Goal: Transaction & Acquisition: Book appointment/travel/reservation

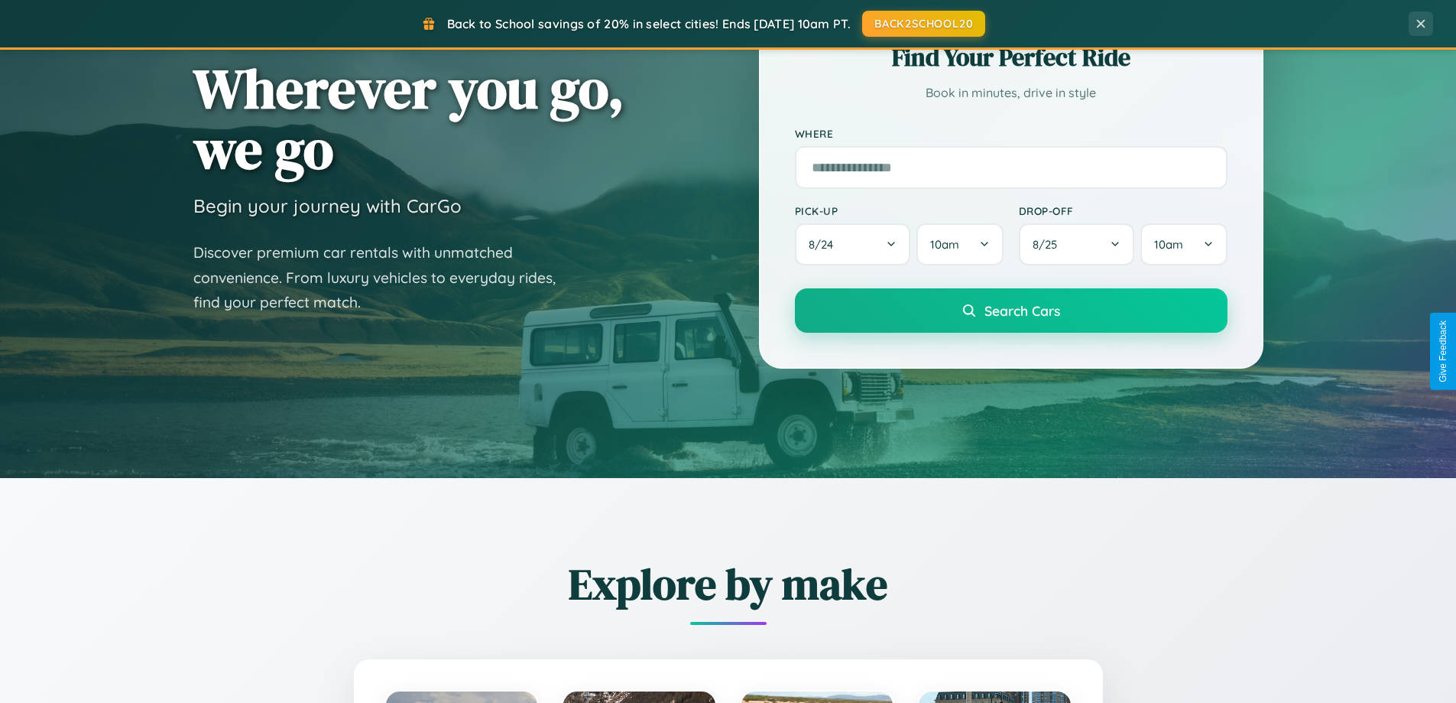
scroll to position [1052, 0]
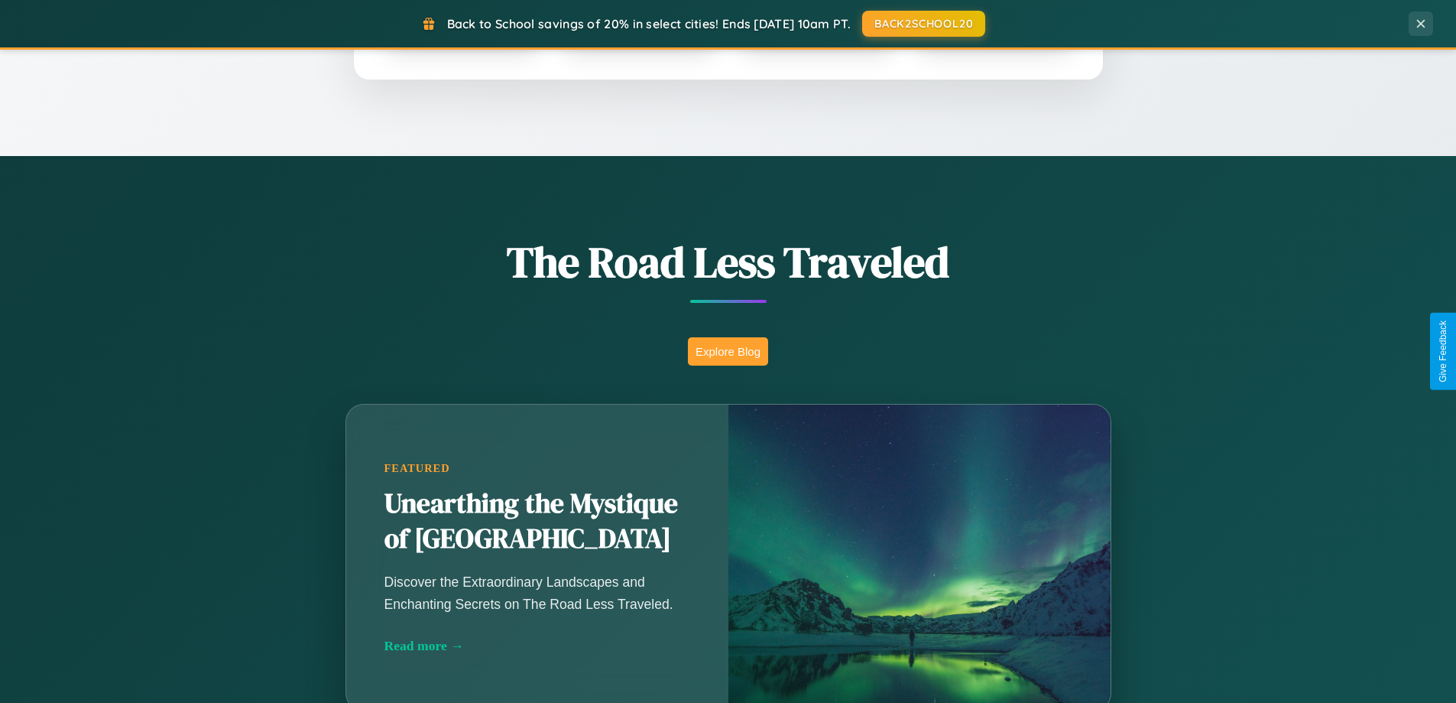
click at [728, 351] on button "Explore Blog" at bounding box center [728, 351] width 80 height 28
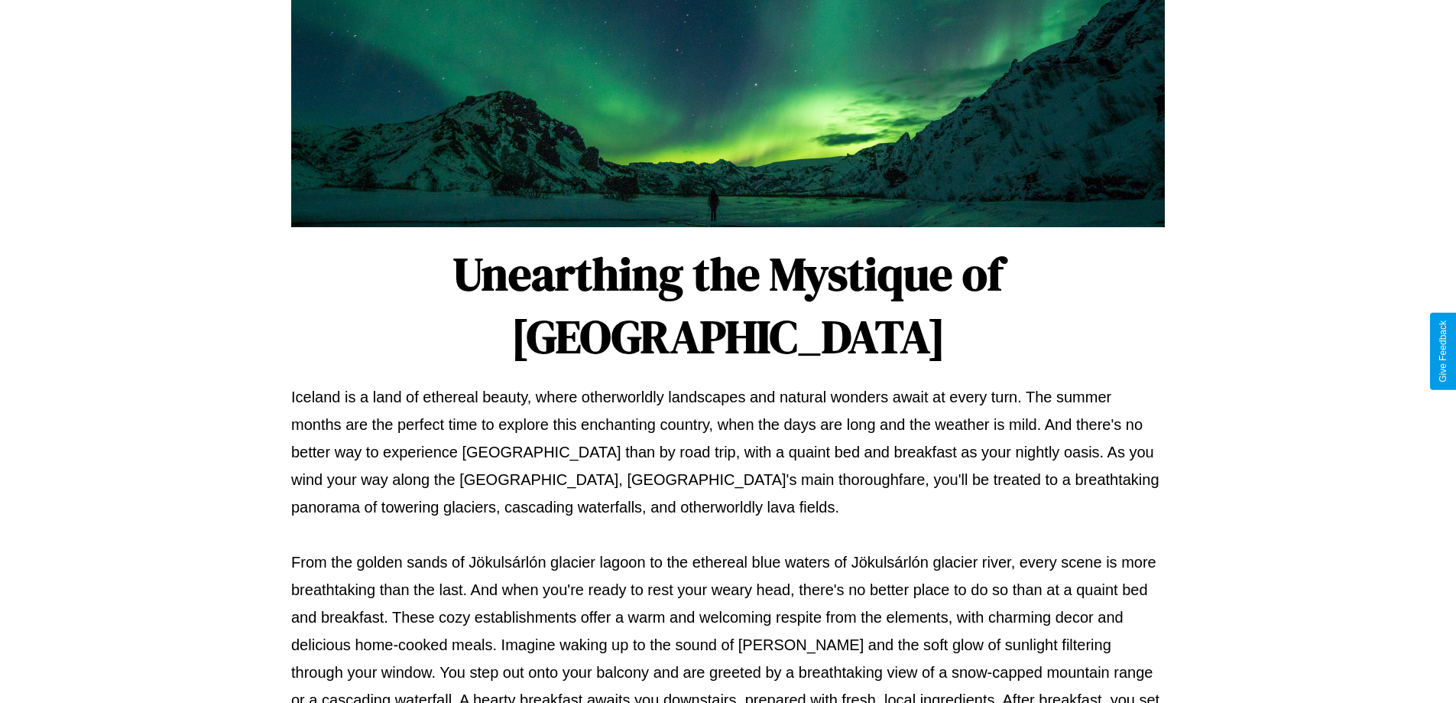
scroll to position [495, 0]
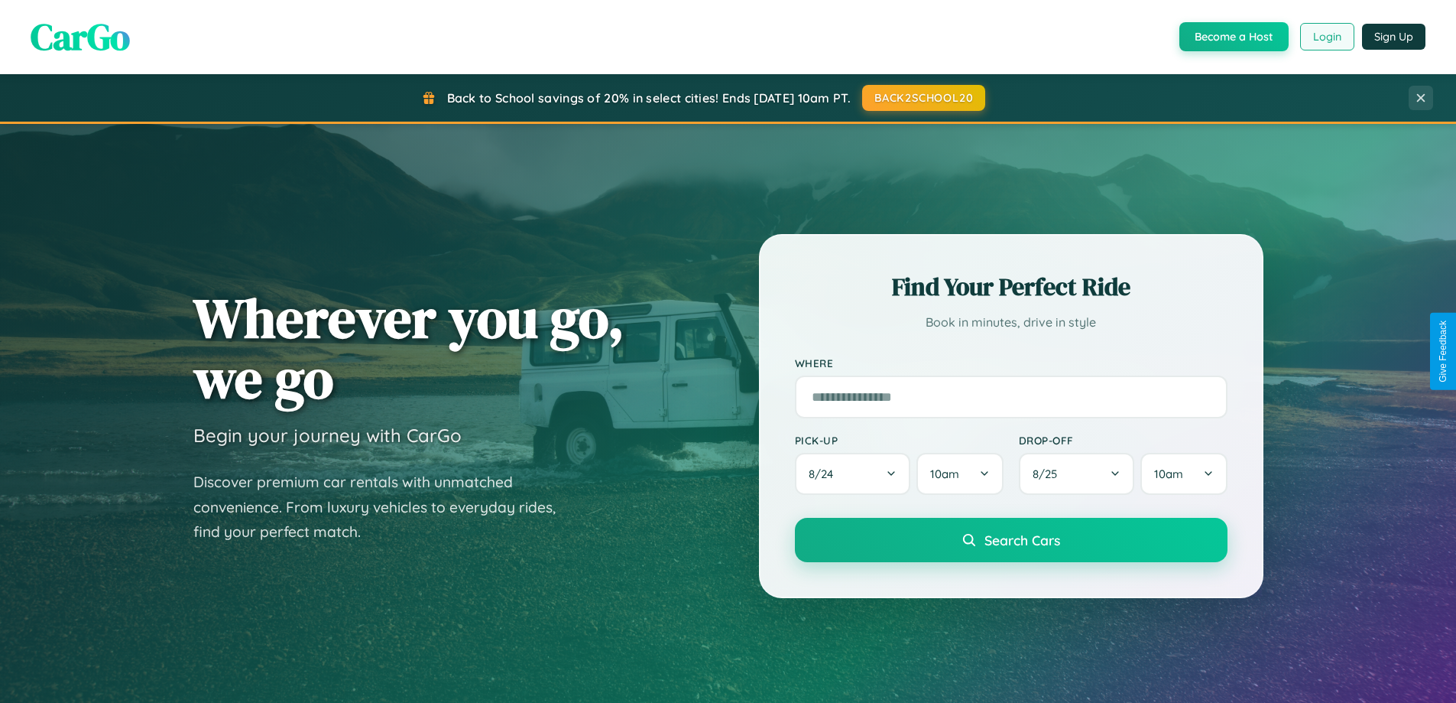
click at [1326, 37] on button "Login" at bounding box center [1327, 37] width 54 height 28
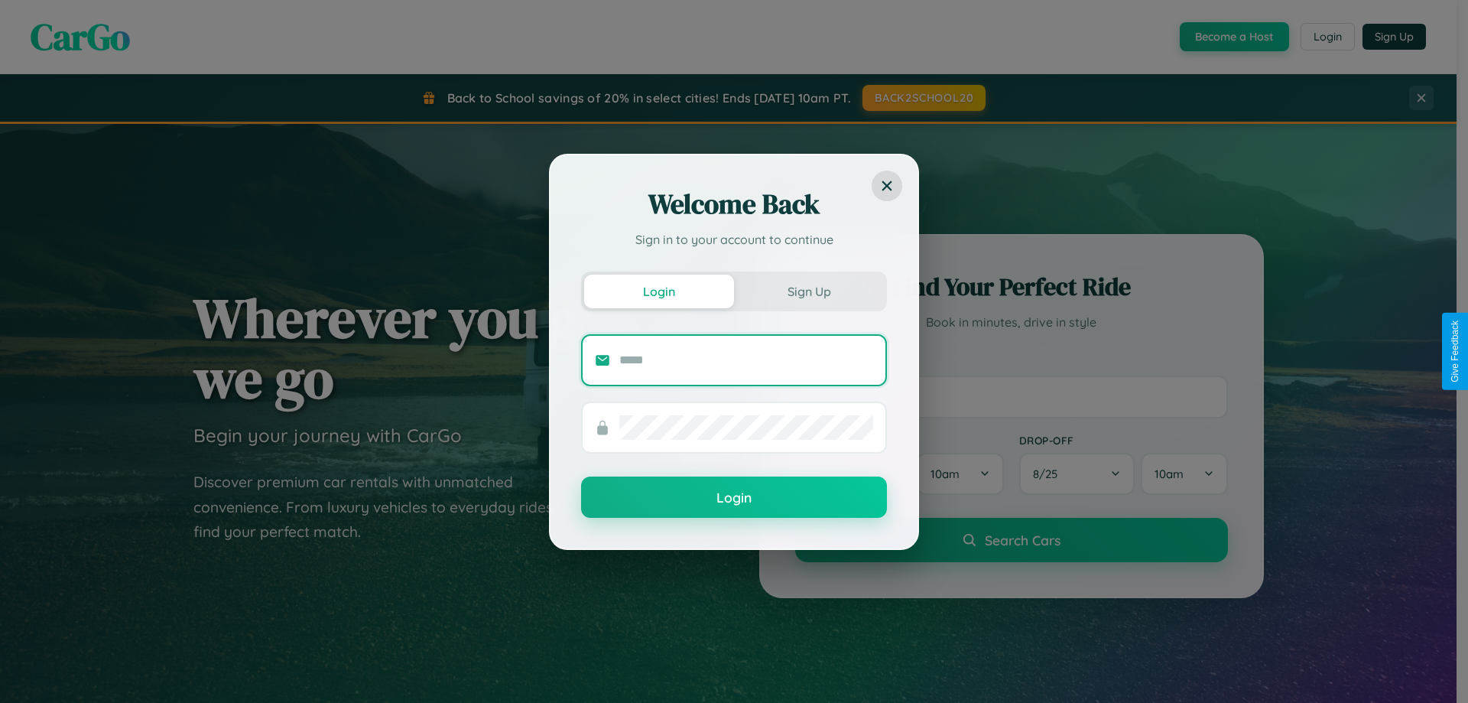
click at [746, 359] on input "text" at bounding box center [746, 360] width 254 height 24
type input "**********"
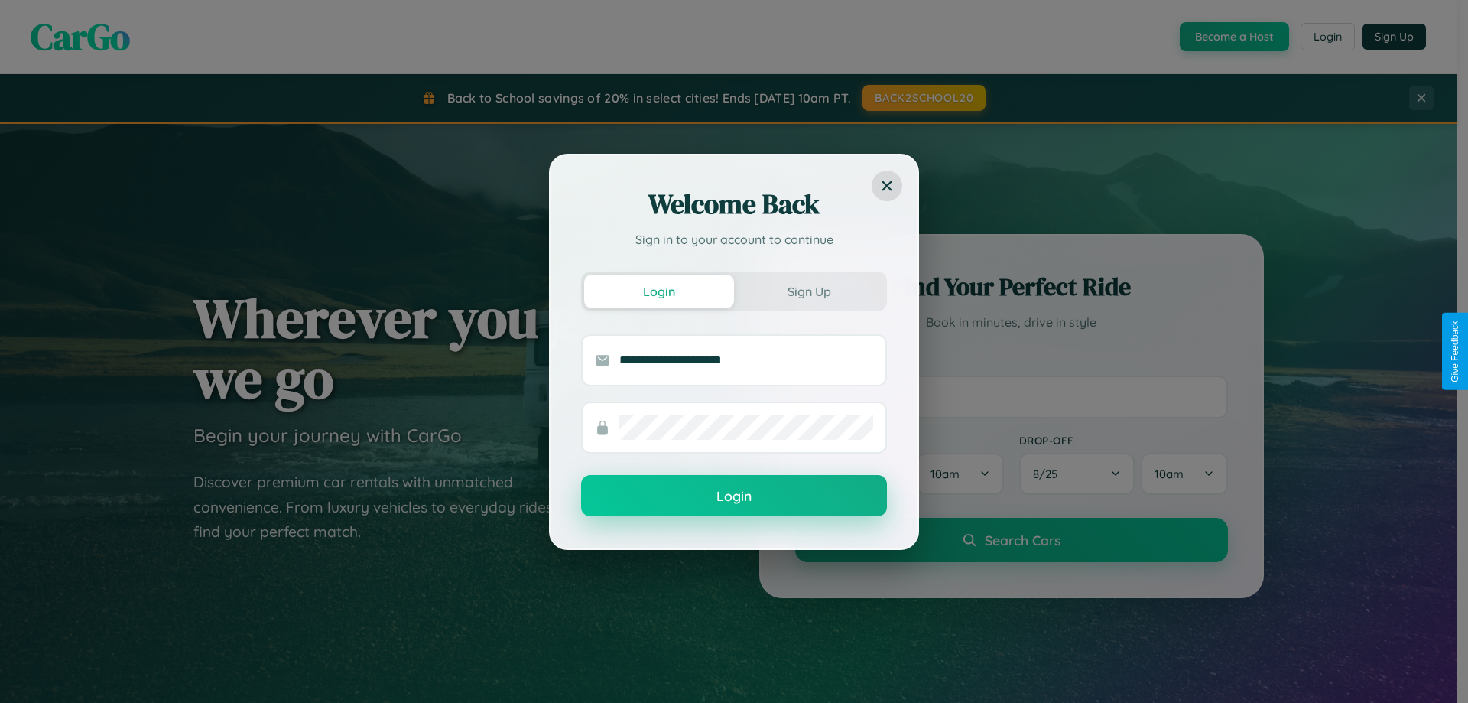
click at [734, 496] on button "Login" at bounding box center [734, 495] width 306 height 41
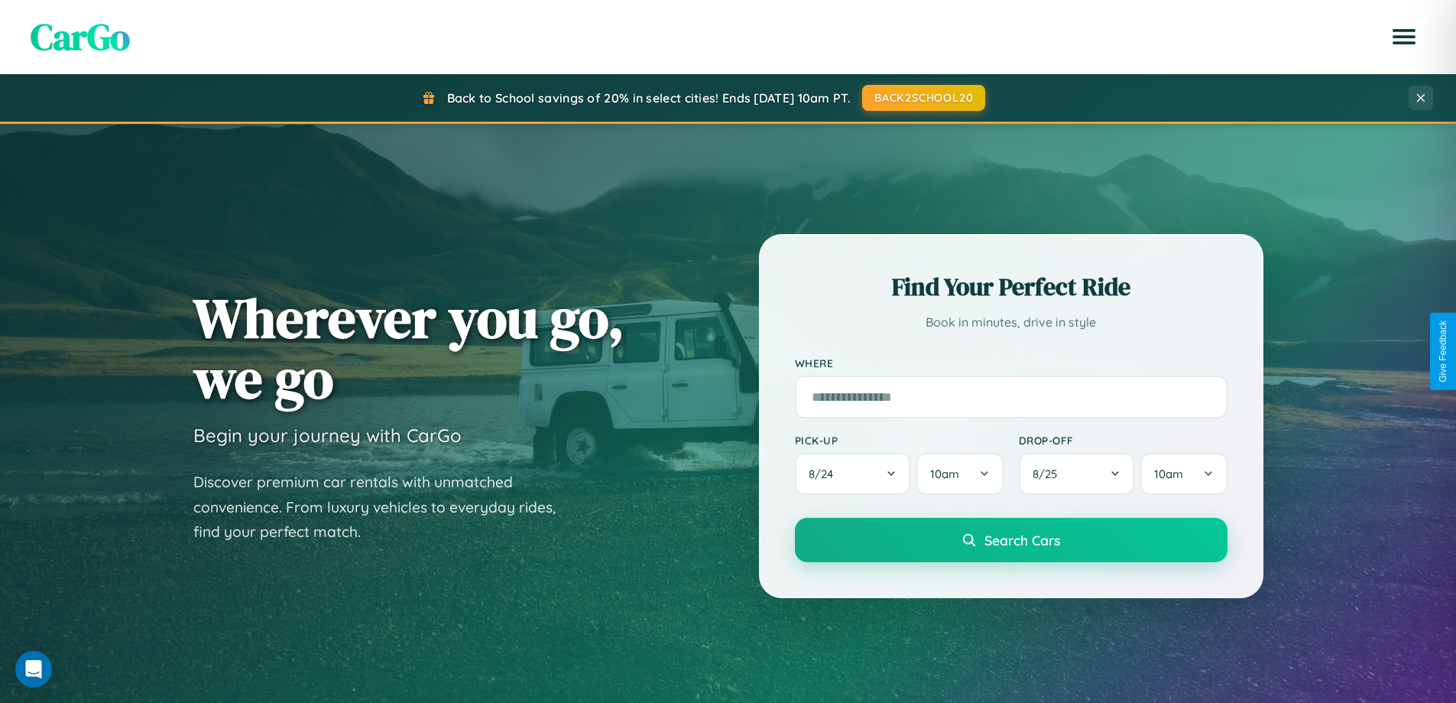
scroll to position [2456, 0]
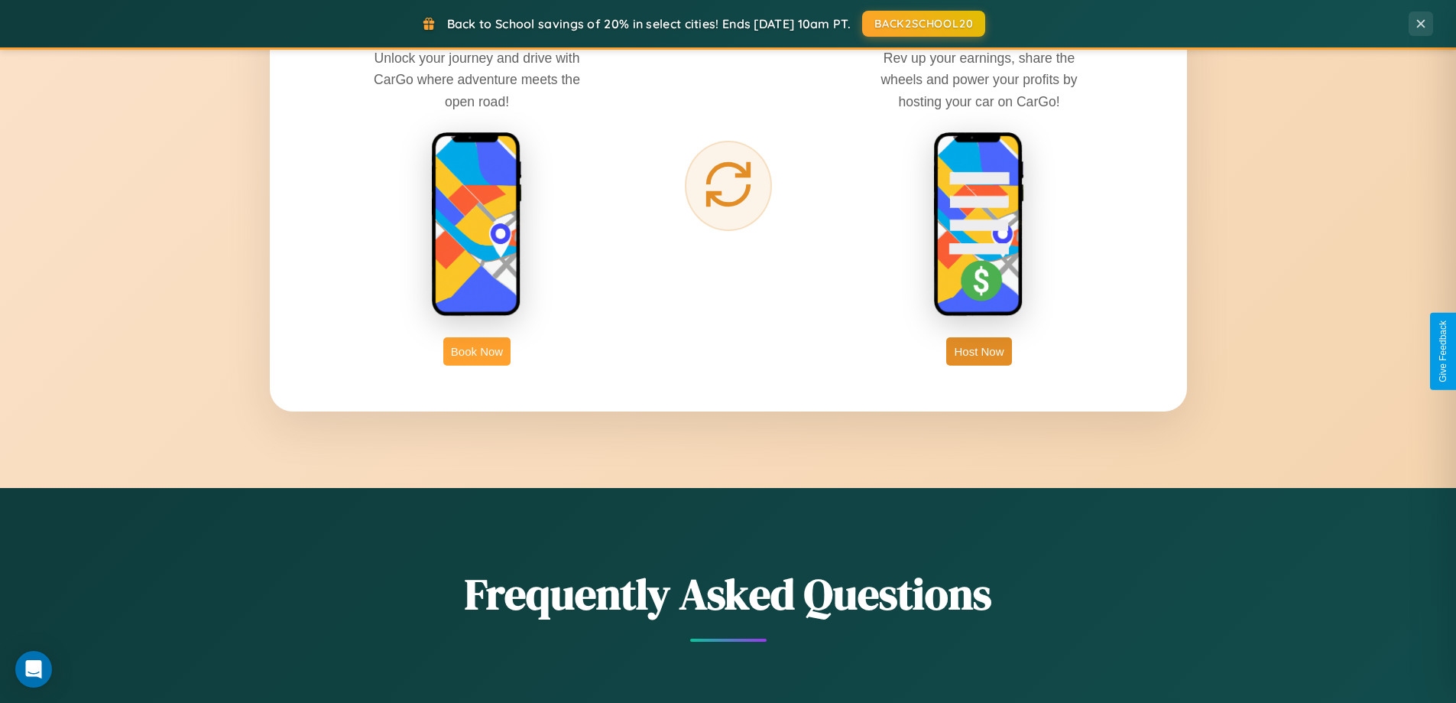
click at [477, 351] on button "Book Now" at bounding box center [476, 351] width 67 height 28
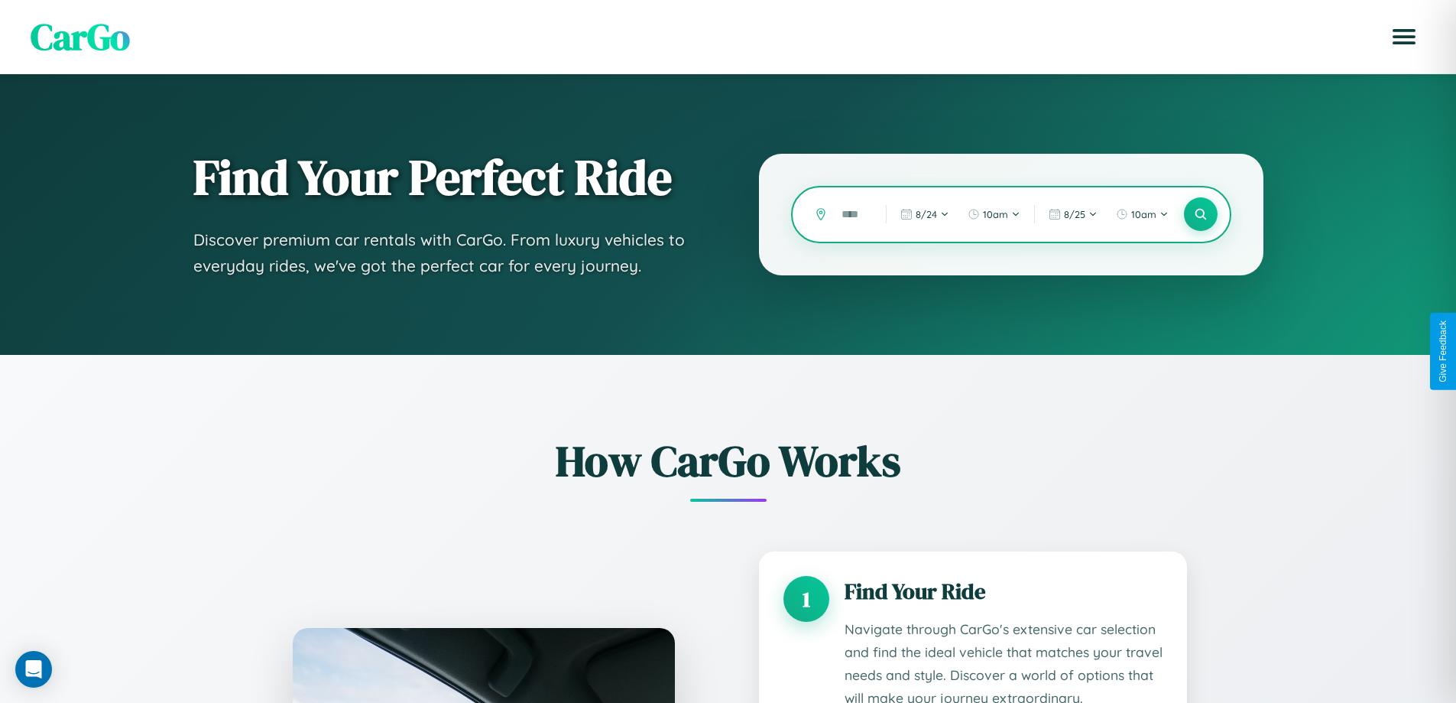
click at [852, 214] on input "text" at bounding box center [852, 214] width 37 height 27
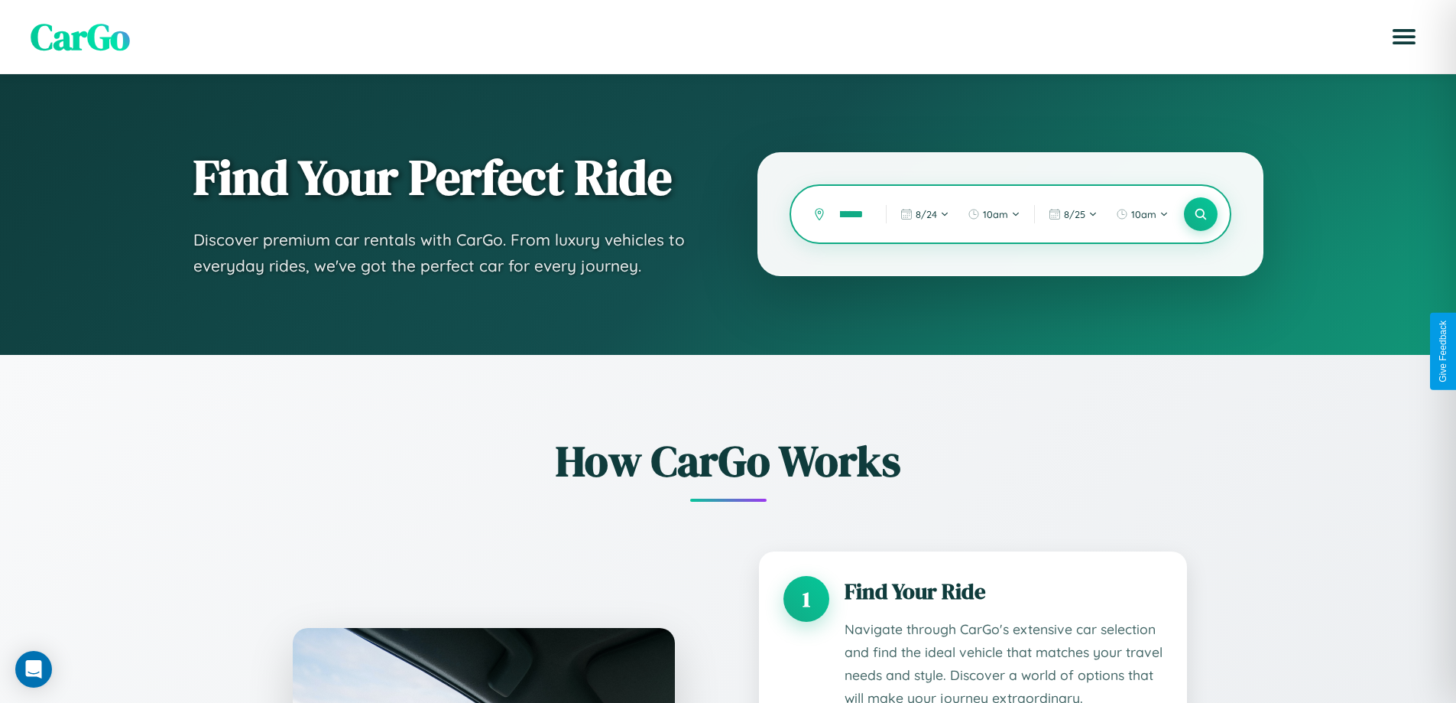
scroll to position [0, 49]
type input "**********"
click at [1200, 214] on icon at bounding box center [1200, 214] width 15 height 15
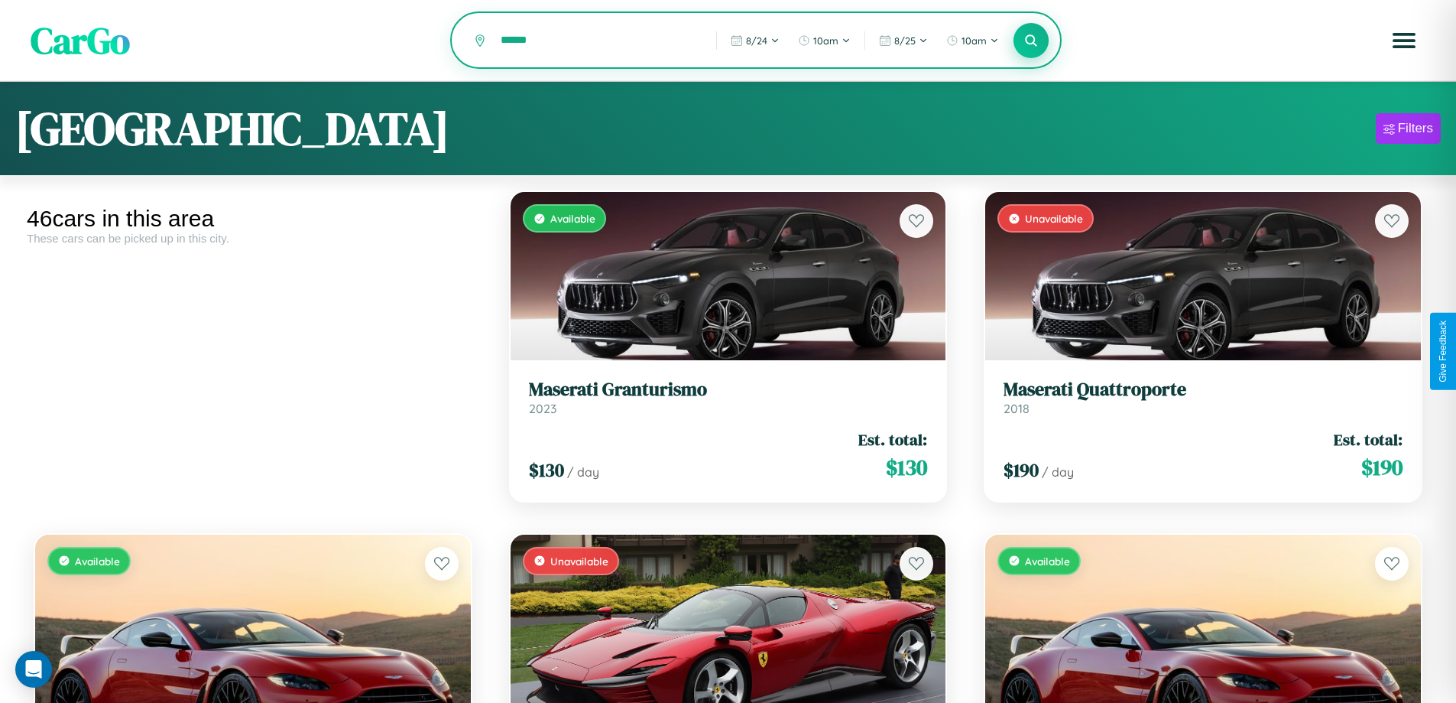
type input "******"
click at [1031, 41] on icon at bounding box center [1031, 40] width 15 height 15
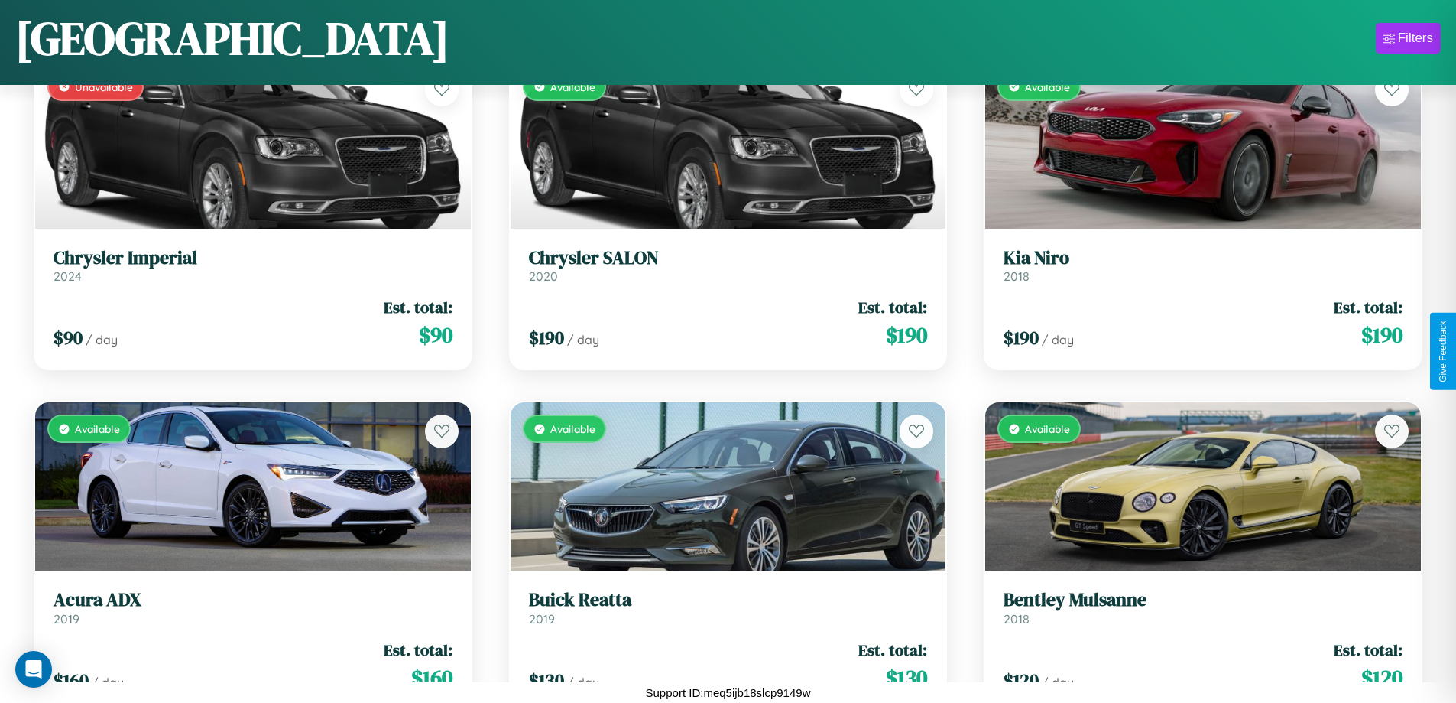
scroll to position [3638, 0]
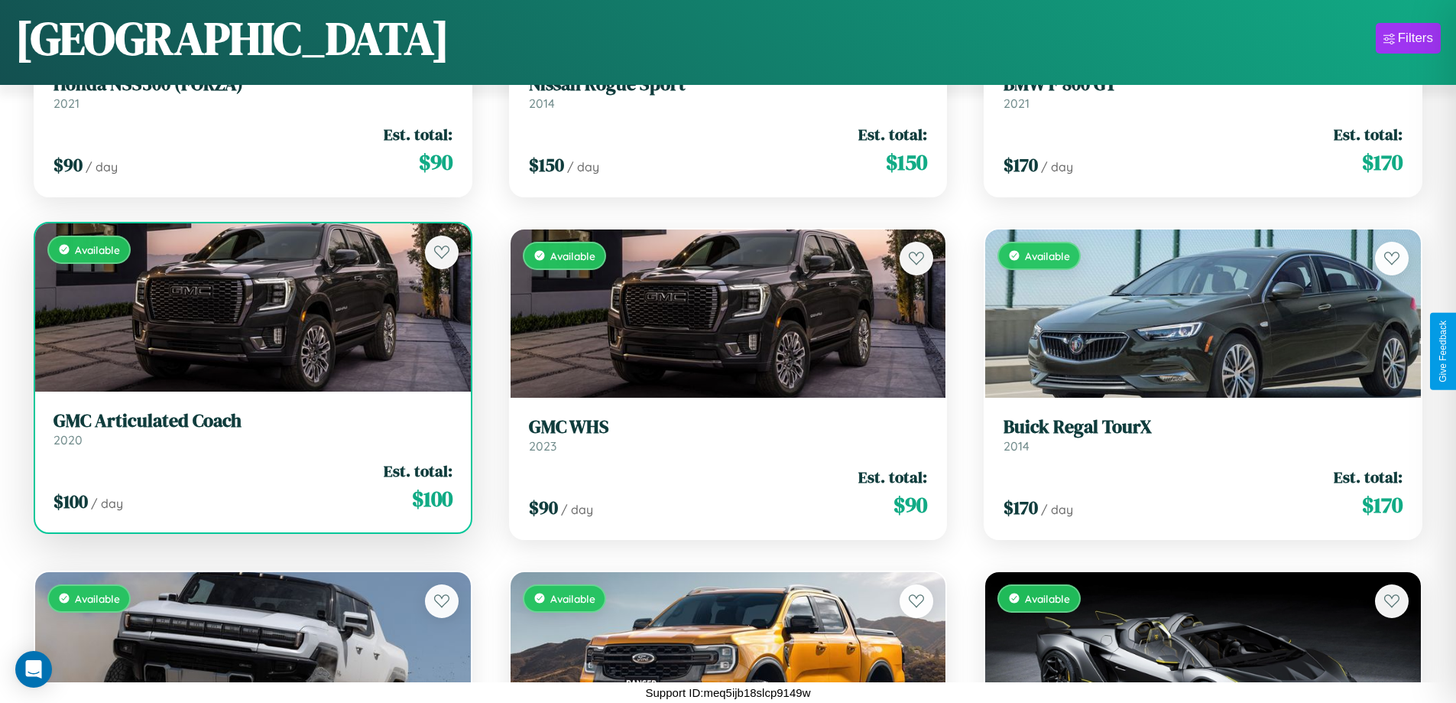
click at [251, 434] on link "GMC Articulated Coach 2020" at bounding box center [253, 428] width 399 height 37
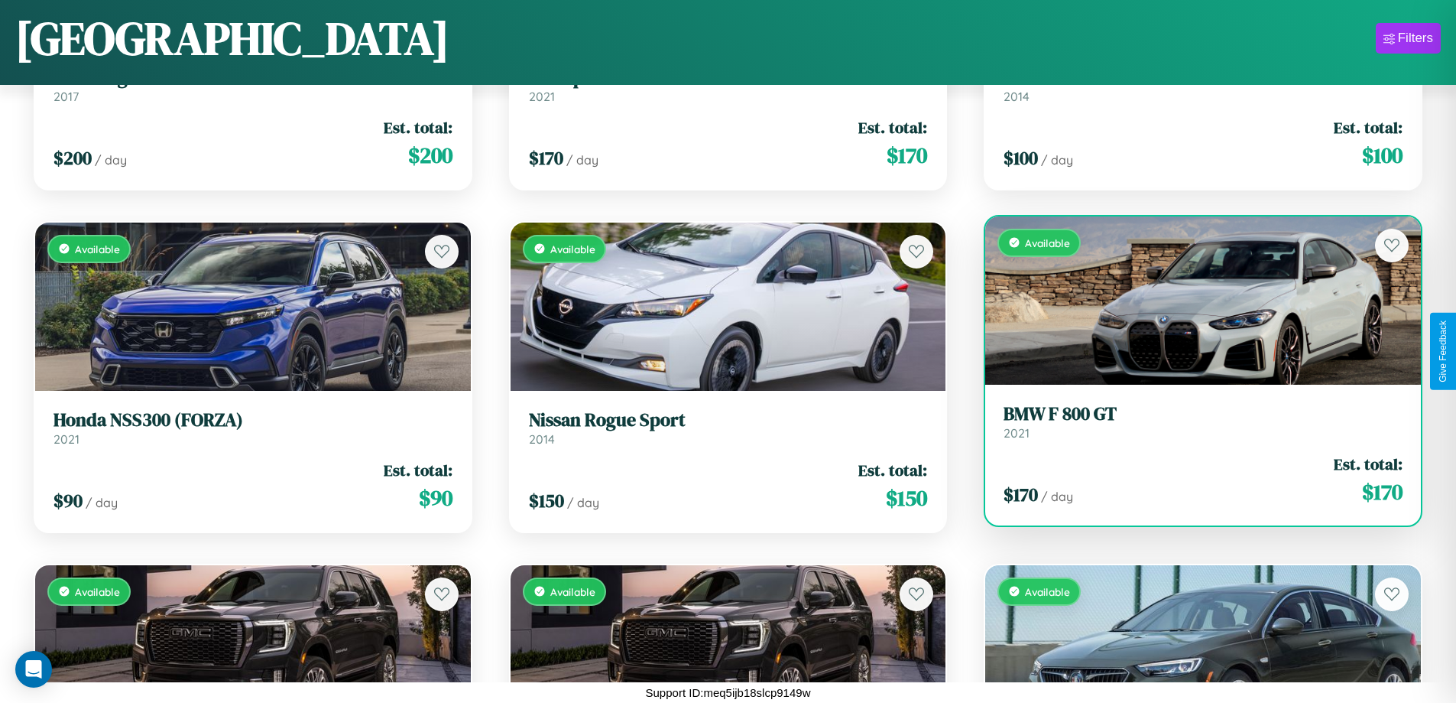
scroll to position [3295, 0]
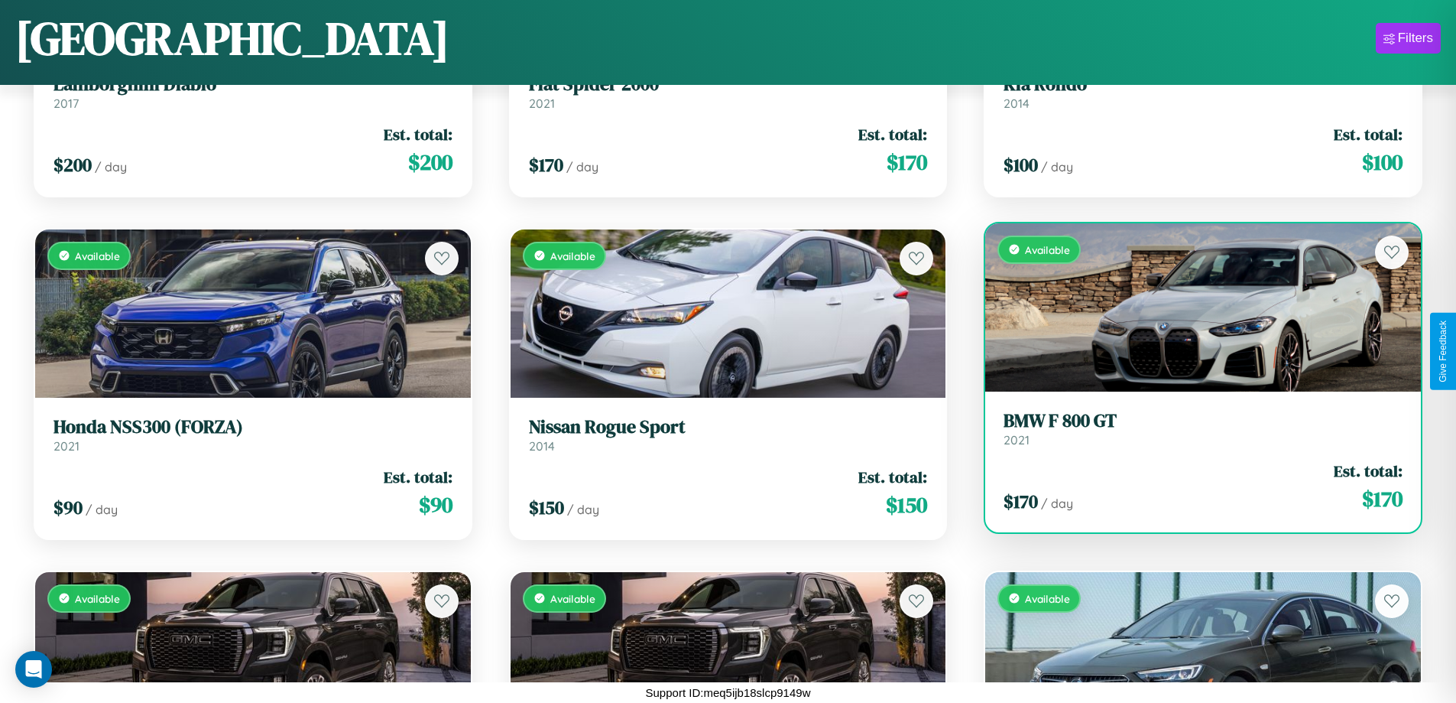
click at [1193, 432] on h3 "BMW F 800 GT" at bounding box center [1203, 421] width 399 height 22
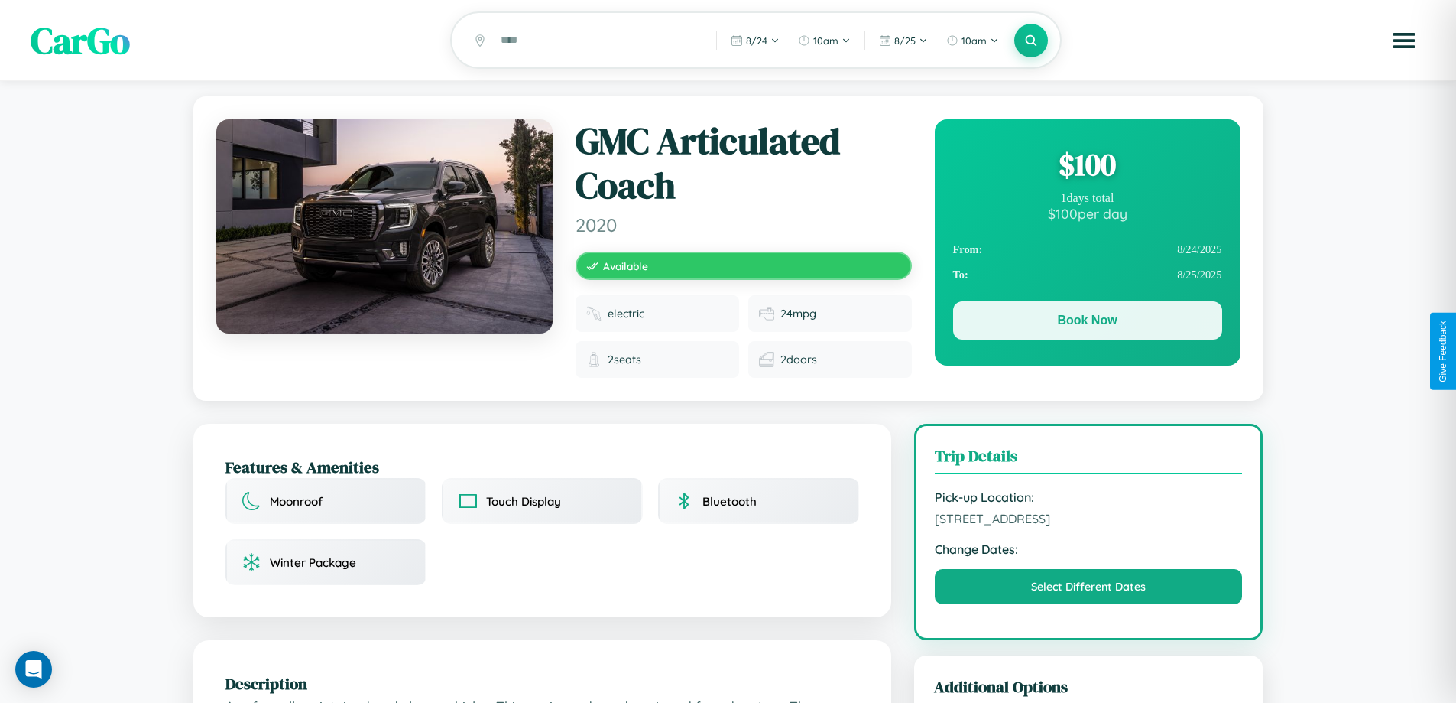
click at [1087, 323] on button "Book Now" at bounding box center [1087, 320] width 269 height 38
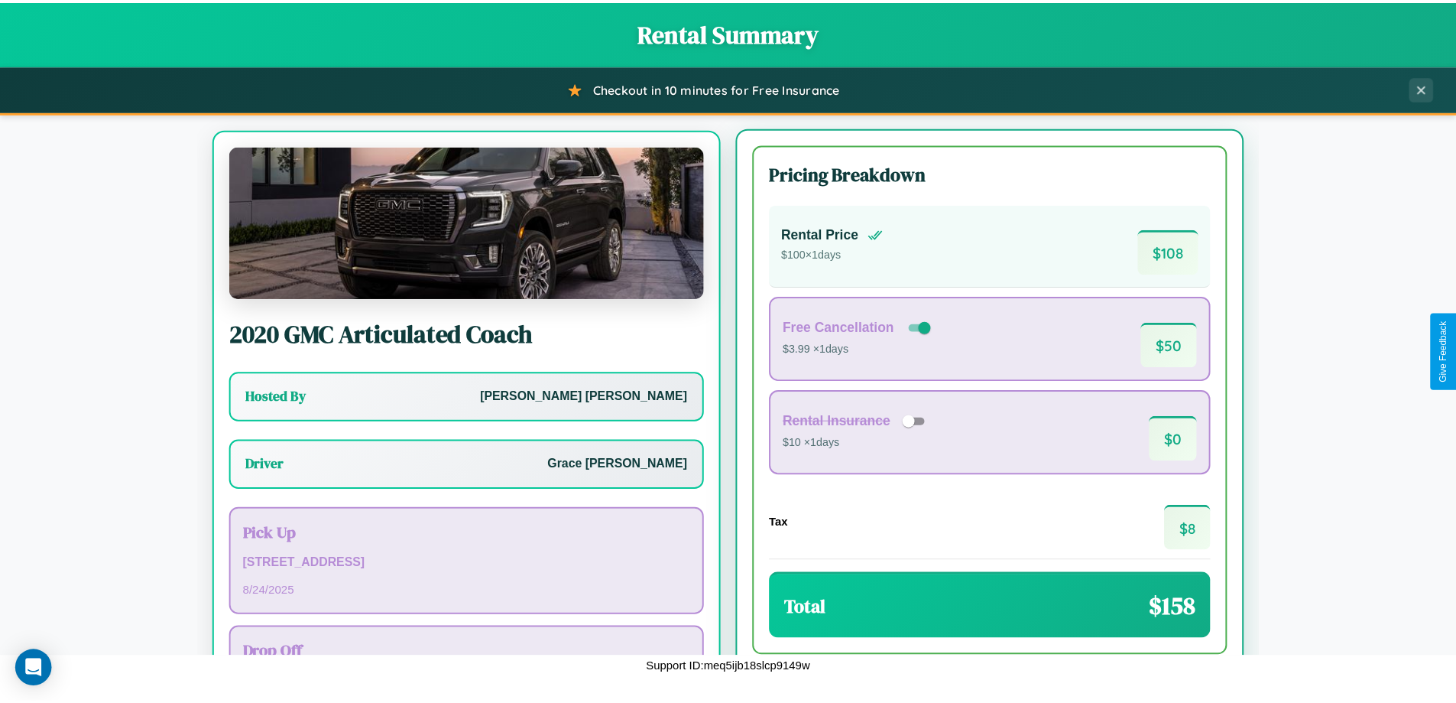
scroll to position [71, 0]
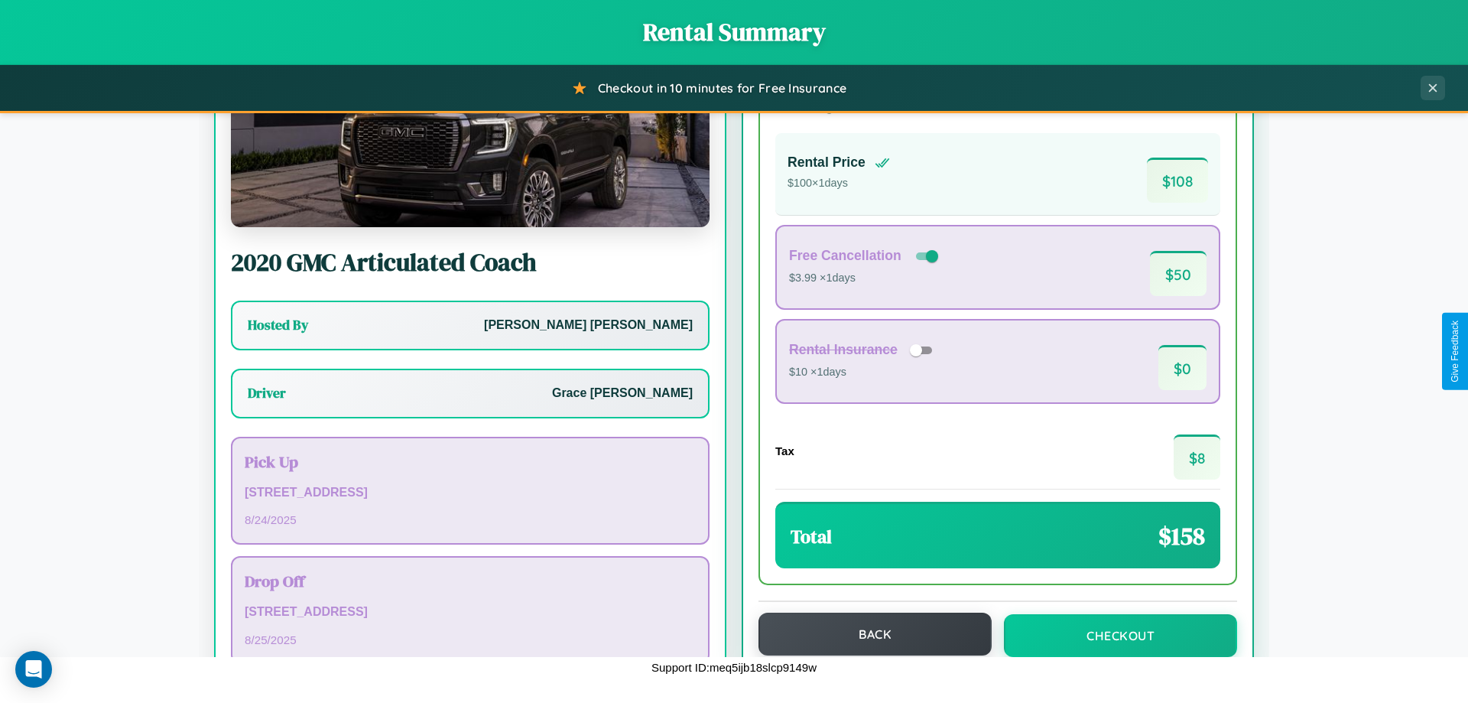
click at [868, 634] on button "Back" at bounding box center [874, 633] width 233 height 43
